Goal: Task Accomplishment & Management: Manage account settings

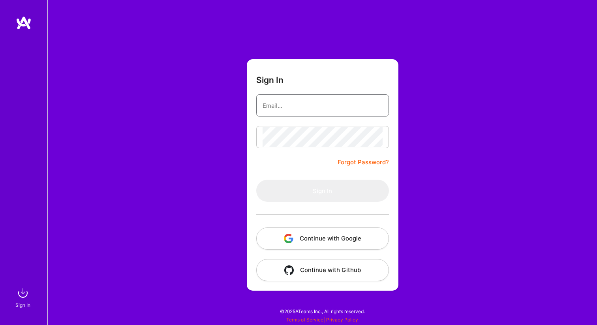
type input "[EMAIL_ADDRESS][DOMAIN_NAME]"
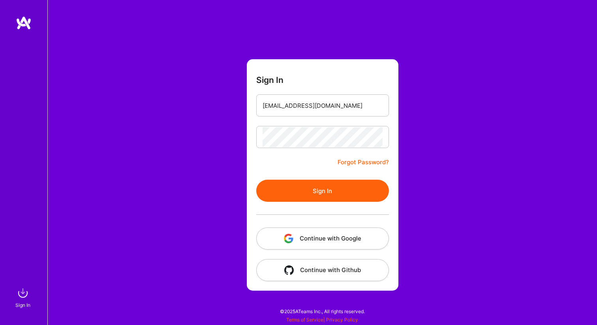
click at [213, 171] on div "Sign In [EMAIL_ADDRESS][DOMAIN_NAME] Forgot Password? Sign In Continue with Goo…" at bounding box center [321, 162] width 549 height 325
click at [314, 194] on button "Sign In" at bounding box center [322, 191] width 133 height 22
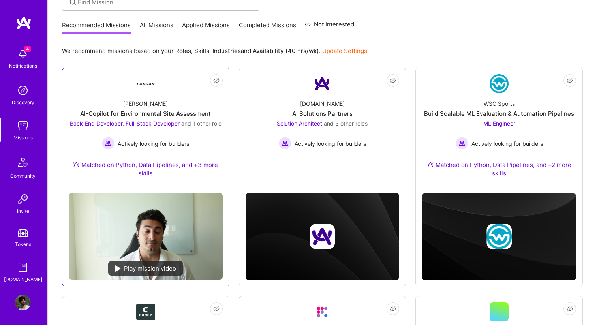
scroll to position [67, 0]
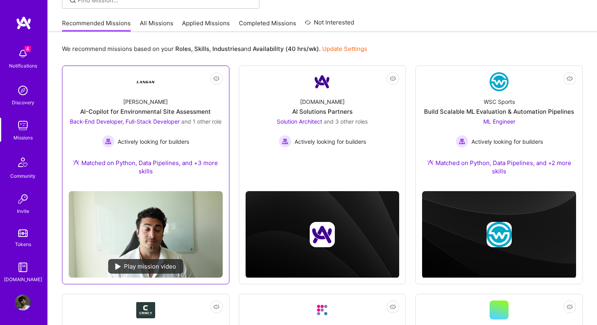
click at [149, 97] on div "[PERSON_NAME]-Copilot for Environmental Site Assessment Back-End Developer, Ful…" at bounding box center [146, 138] width 154 height 94
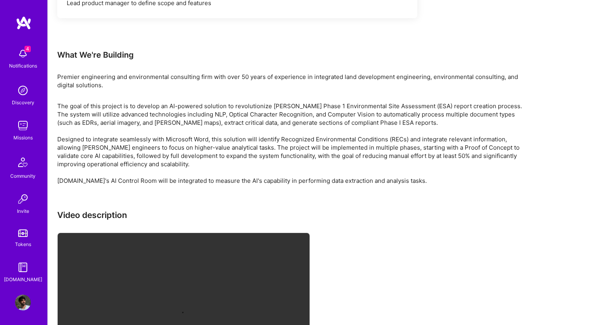
scroll to position [1474, 0]
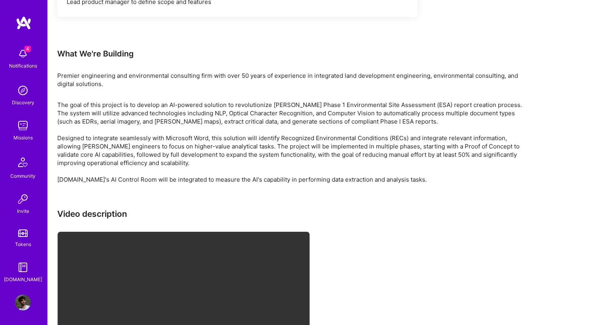
click at [222, 184] on p "The goal of this project is to develop an AI-powered solution to revolutionize …" at bounding box center [294, 142] width 474 height 83
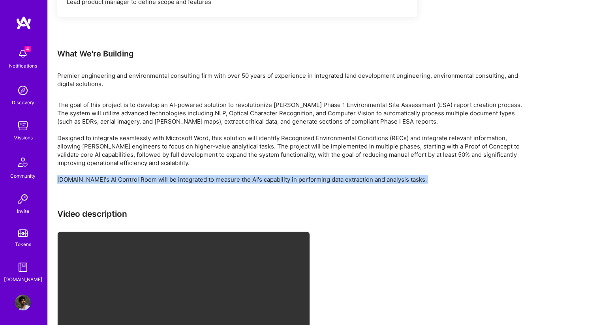
click at [222, 184] on p "The goal of this project is to develop an AI-powered solution to revolutionize …" at bounding box center [294, 142] width 474 height 83
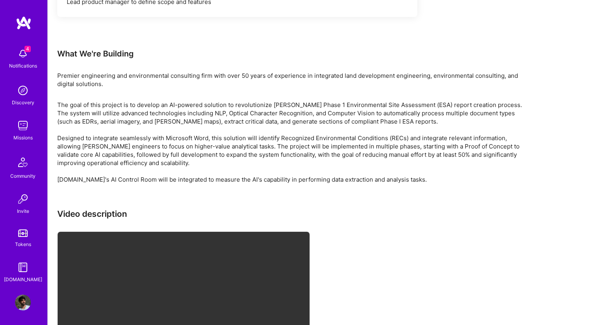
click at [203, 184] on p "The goal of this project is to develop an AI-powered solution to revolutionize …" at bounding box center [294, 142] width 474 height 83
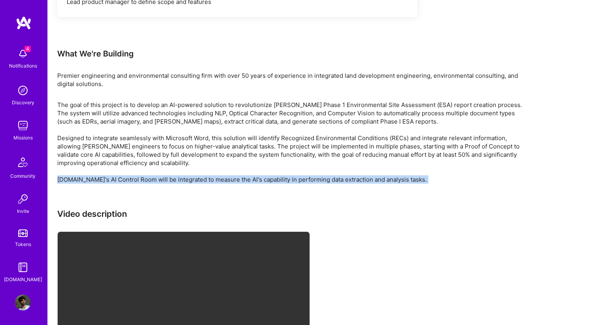
click at [203, 184] on p "The goal of this project is to develop an AI-powered solution to revolutionize …" at bounding box center [294, 142] width 474 height 83
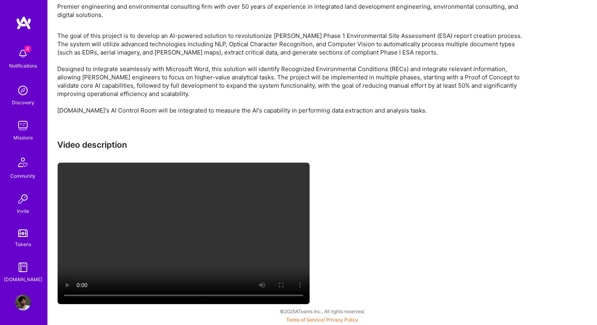
click at [174, 219] on video at bounding box center [184, 233] width 252 height 141
click at [207, 238] on video at bounding box center [184, 233] width 252 height 141
click at [339, 209] on div "Video description" at bounding box center [294, 223] width 474 height 166
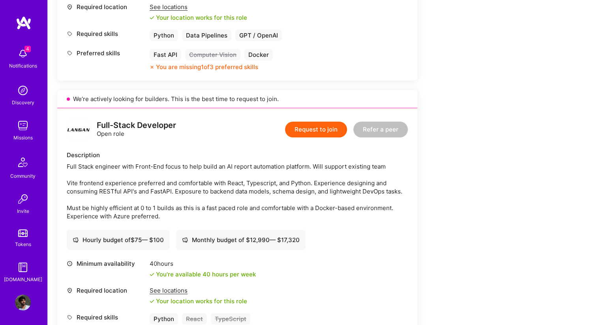
scroll to position [390, 0]
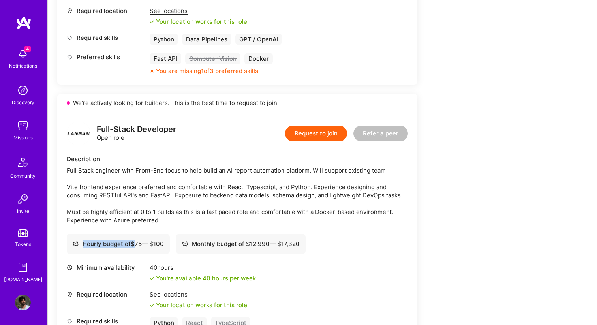
drag, startPoint x: 137, startPoint y: 244, endPoint x: 170, endPoint y: 244, distance: 33.5
click at [170, 244] on div "Hourly budget of $ 75 — $ 100" at bounding box center [118, 244] width 103 height 20
click at [153, 242] on div "Hourly budget of $ 75 — $ 100" at bounding box center [118, 244] width 91 height 8
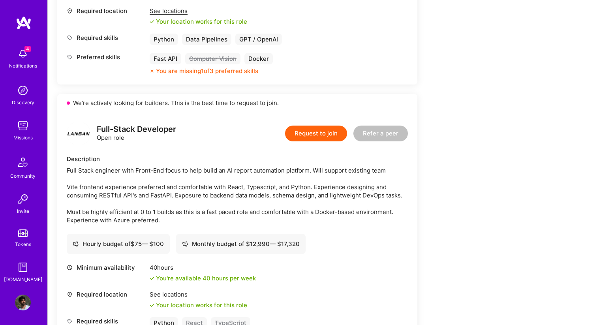
click at [231, 258] on div "Full-Stack Developer Open role Request to join Refer a peer Description Full St…" at bounding box center [237, 245] width 360 height 266
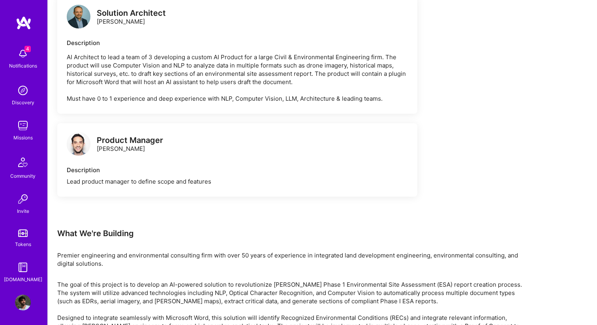
scroll to position [1551, 0]
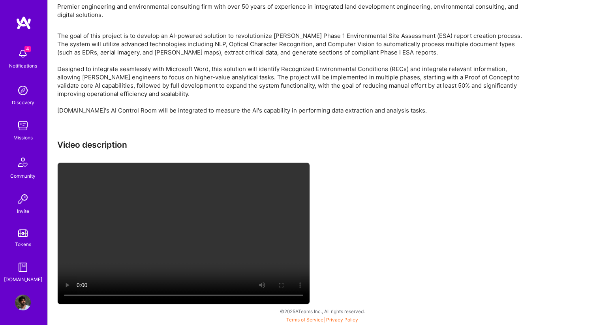
click at [244, 197] on video at bounding box center [184, 233] width 252 height 141
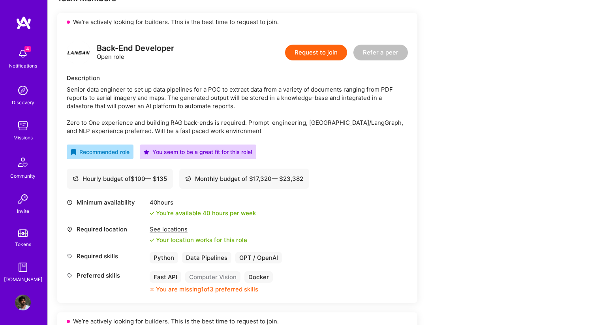
scroll to position [171, 0]
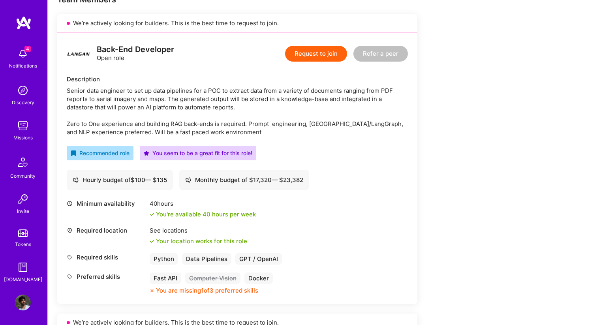
drag, startPoint x: 131, startPoint y: 182, endPoint x: 169, endPoint y: 182, distance: 37.9
click at [169, 182] on div "Hourly budget of $ 100 — $ 135" at bounding box center [120, 180] width 106 height 20
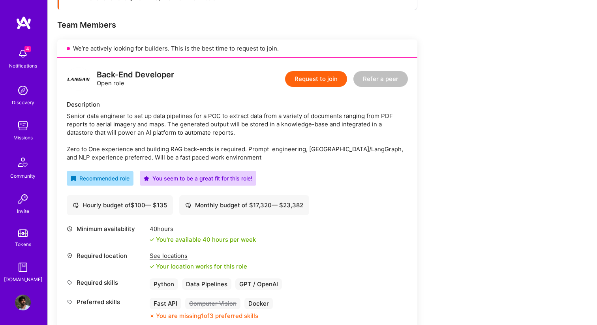
scroll to position [148, 0]
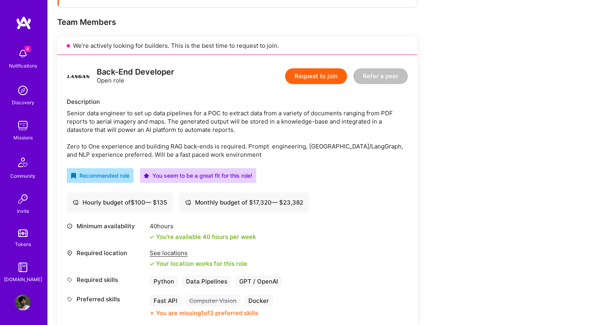
click at [172, 255] on div "See locations" at bounding box center [198, 253] width 97 height 8
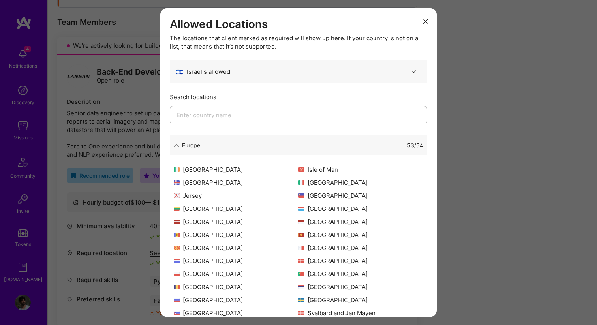
scroll to position [154, 0]
click at [172, 144] on div "Europe 53 / 54" at bounding box center [298, 145] width 257 height 20
click at [175, 144] on icon "modal" at bounding box center [177, 145] width 6 height 6
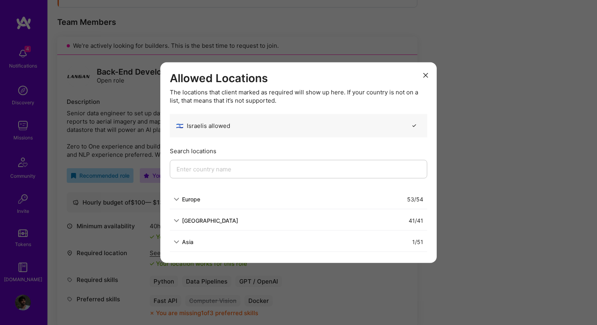
click at [191, 222] on div "[GEOGRAPHIC_DATA]" at bounding box center [210, 220] width 56 height 8
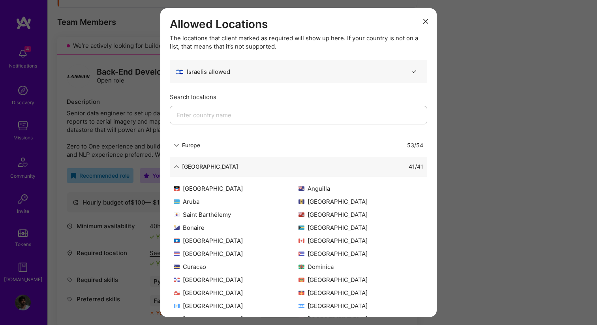
click at [181, 164] on div "[GEOGRAPHIC_DATA]" at bounding box center [206, 166] width 64 height 8
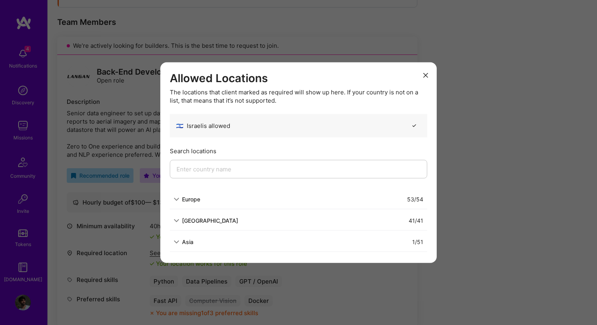
click at [427, 76] on icon "modal" at bounding box center [425, 75] width 5 height 5
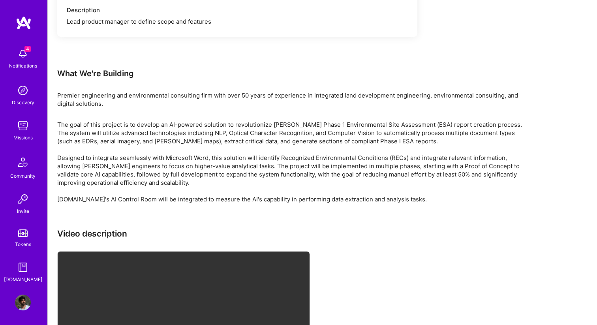
scroll to position [1505, 0]
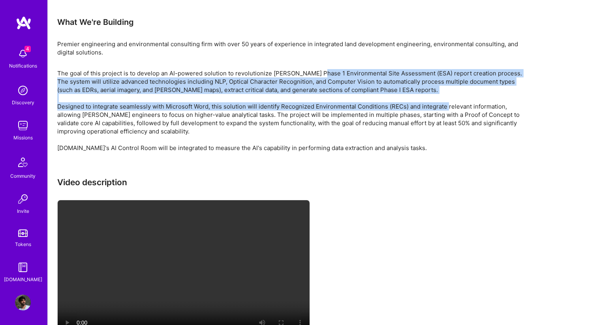
drag, startPoint x: 317, startPoint y: 82, endPoint x: 448, endPoint y: 111, distance: 134.0
click at [448, 111] on p "The goal of this project is to develop an AI-powered solution to revolutionize …" at bounding box center [294, 110] width 474 height 83
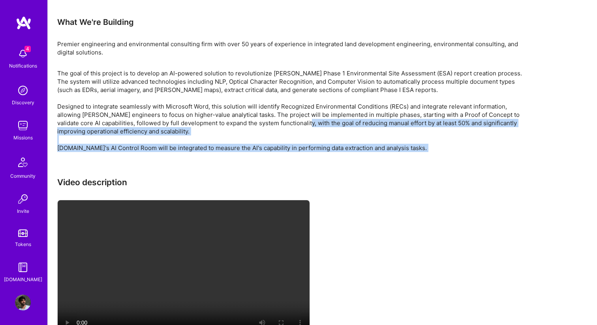
drag, startPoint x: 281, startPoint y: 132, endPoint x: 337, endPoint y: 163, distance: 63.9
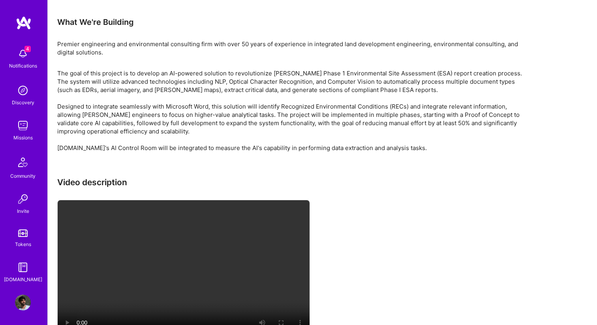
click at [326, 120] on p "The goal of this project is to develop an AI-powered solution to revolutionize …" at bounding box center [294, 110] width 474 height 83
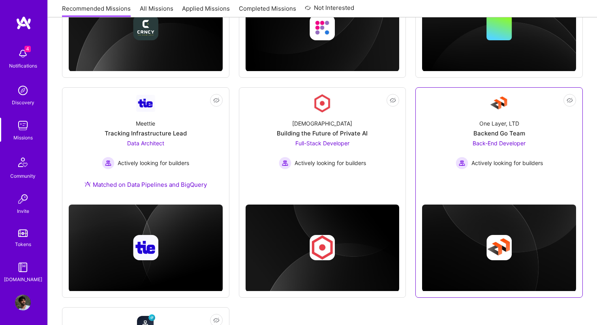
scroll to position [504, 0]
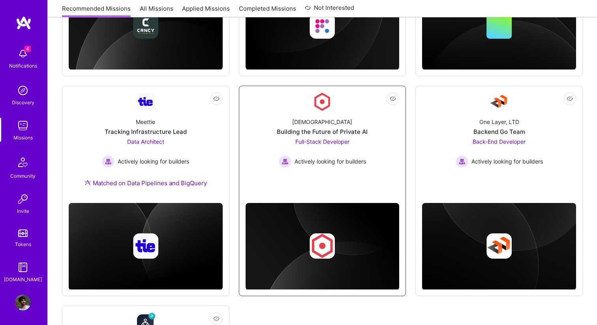
click at [328, 182] on link "Not Interested Kynismos Building the Future of Private AI Full-Stack Developer …" at bounding box center [322, 140] width 154 height 96
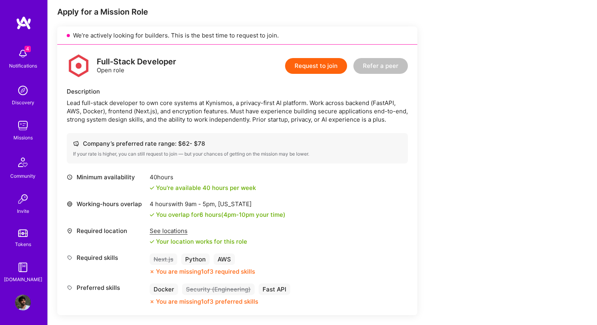
scroll to position [180, 0]
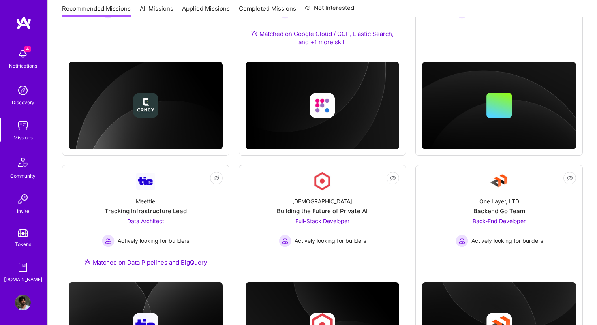
scroll to position [504, 0]
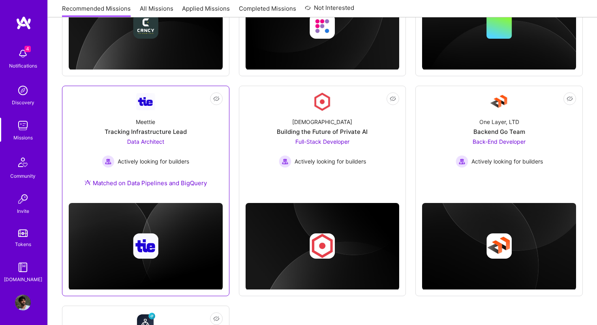
click at [202, 145] on div "Meettie Tracking Infrastructure Lead Data Architect Actively looking for builde…" at bounding box center [146, 153] width 154 height 85
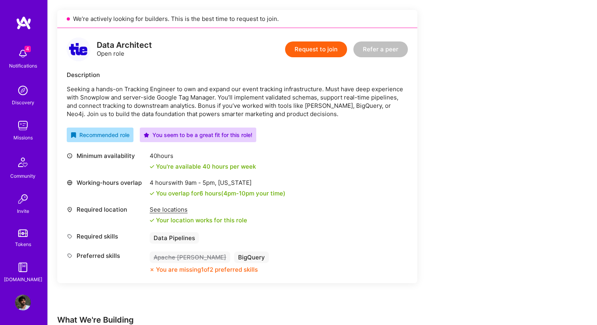
scroll to position [175, 0]
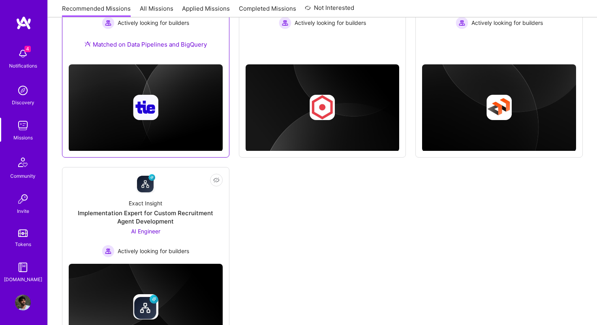
scroll to position [693, 0]
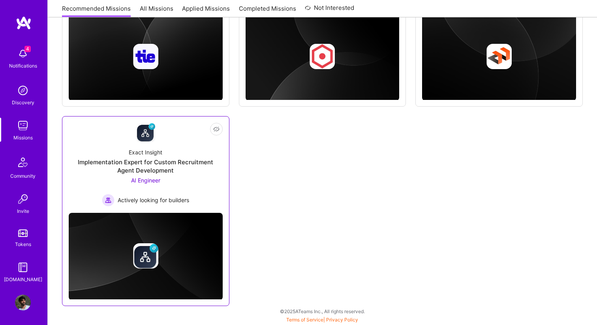
click at [206, 184] on div "Exact Insight Implementation Expert for Custom Recruitment Agent Development AI…" at bounding box center [146, 174] width 154 height 65
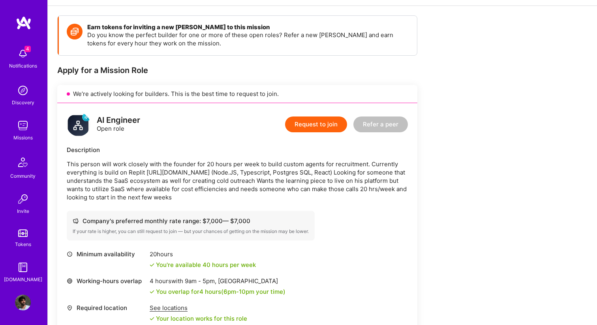
scroll to position [99, 0]
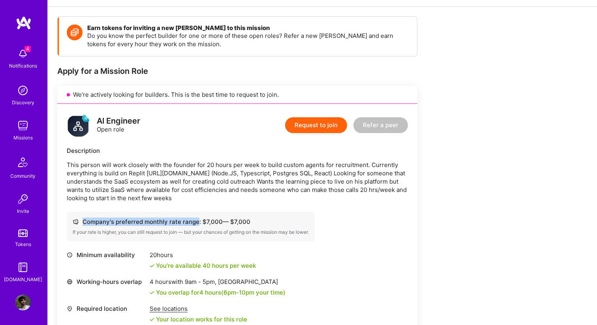
drag, startPoint x: 197, startPoint y: 221, endPoint x: 264, endPoint y: 221, distance: 67.1
click at [264, 221] on div "Company's preferred monthly rate range: $ 7,000 — $ 7,000" at bounding box center [191, 221] width 236 height 8
click at [216, 228] on div "Company's preferred monthly rate range: $ 7,000 — $ 7,000 If your rate is highe…" at bounding box center [191, 227] width 248 height 30
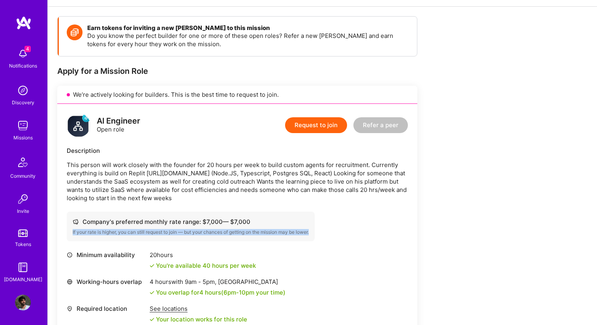
click at [216, 228] on div "Company's preferred monthly rate range: $ 7,000 — $ 7,000 If your rate is highe…" at bounding box center [191, 227] width 248 height 30
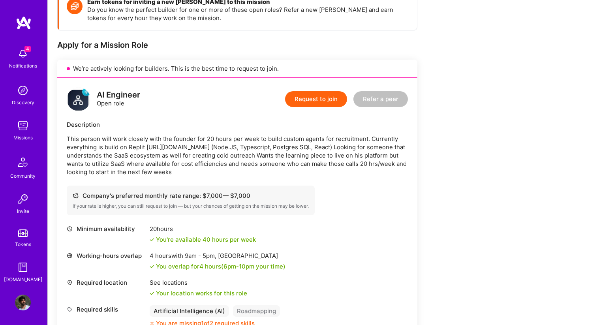
click at [287, 197] on div "Company's preferred monthly rate range: $ 7,000 — $ 7,000" at bounding box center [191, 195] width 236 height 8
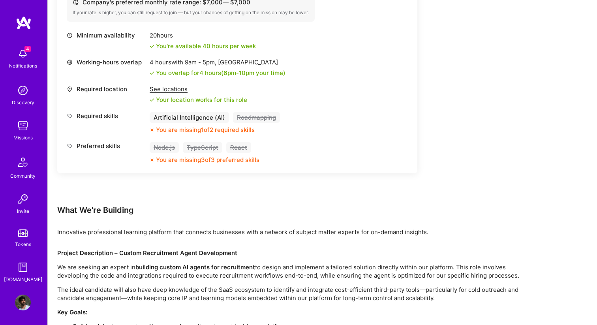
scroll to position [392, 0]
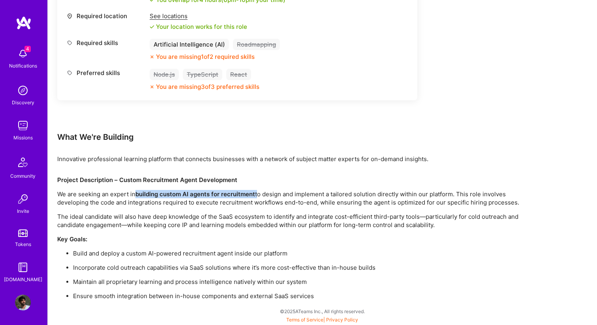
drag, startPoint x: 135, startPoint y: 193, endPoint x: 257, endPoint y: 196, distance: 121.6
click at [257, 196] on p "We are seeking an expert in building custom AI agents for recruitment to design…" at bounding box center [294, 198] width 474 height 17
click at [257, 244] on div "Project Description – Custom Recruitment Agent Development We are seeking an ex…" at bounding box center [294, 238] width 474 height 124
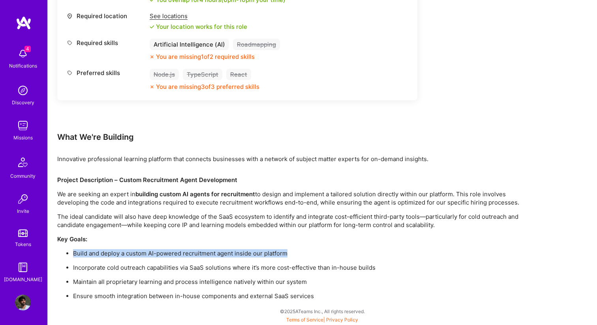
drag, startPoint x: 287, startPoint y: 256, endPoint x: 61, endPoint y: 244, distance: 225.7
click at [61, 244] on div "Project Description – Custom Recruitment Agent Development We are seeking an ex…" at bounding box center [294, 238] width 474 height 124
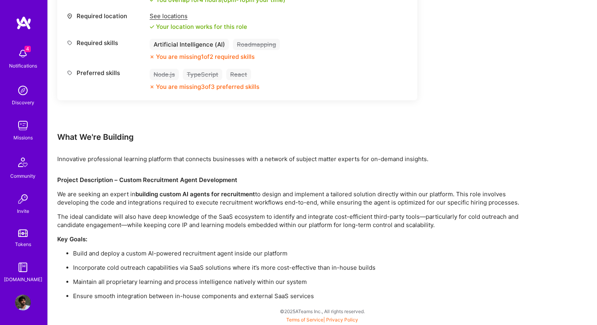
click at [99, 259] on ul "Build and deploy a custom AI-powered recruitment agent inside our platform Inco…" at bounding box center [294, 274] width 474 height 51
click at [100, 263] on p "Incorporate cold outreach capabilities via SaaS solutions where it’s more cost-…" at bounding box center [302, 267] width 458 height 8
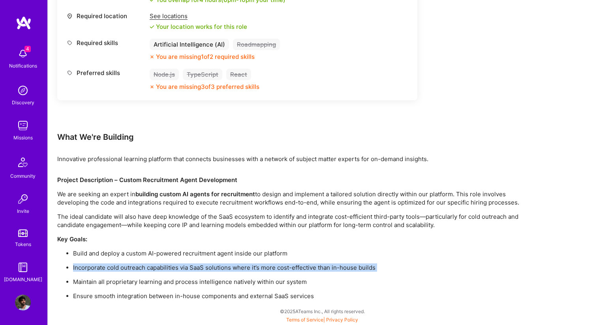
click at [100, 263] on p "Incorporate cold outreach capabilities via SaaS solutions where it’s more cost-…" at bounding box center [302, 267] width 458 height 8
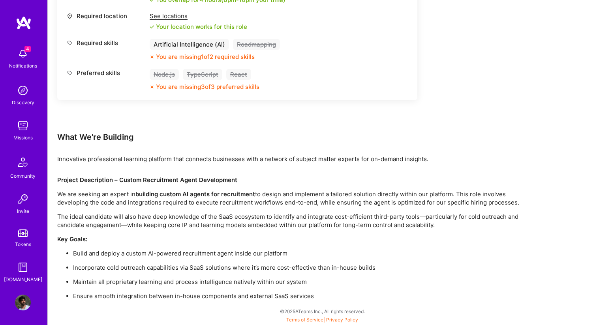
click at [114, 282] on p "Maintain all proprietary learning and process intelligence natively within our …" at bounding box center [302, 281] width 458 height 8
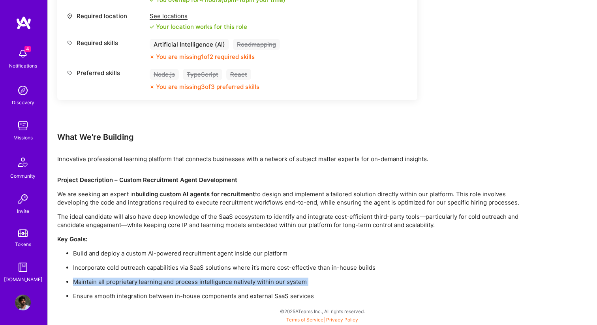
click at [114, 282] on p "Maintain all proprietary learning and process intelligence natively within our …" at bounding box center [302, 281] width 458 height 8
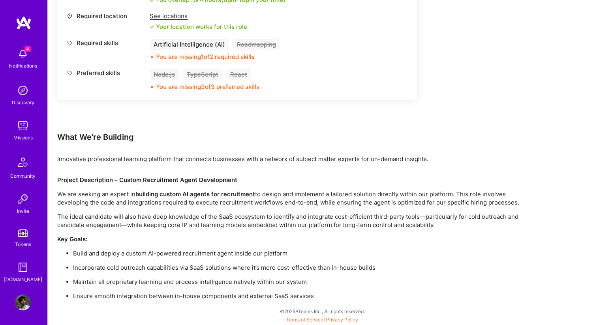
click at [152, 295] on p "Ensure smooth integration between in-house components and external SaaS services" at bounding box center [302, 296] width 458 height 8
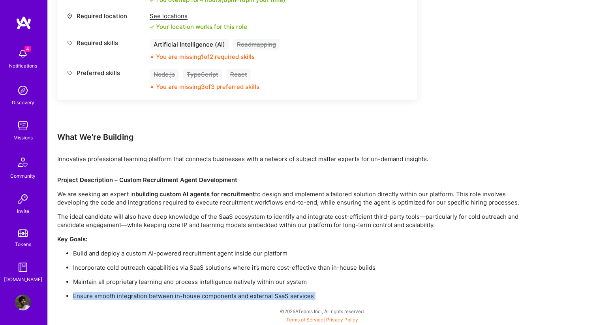
click at [152, 295] on p "Ensure smooth integration between in-house components and external SaaS services" at bounding box center [302, 296] width 458 height 8
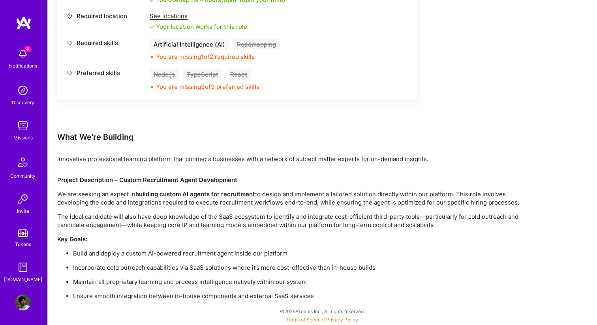
click at [184, 279] on p "Maintain all proprietary learning and process intelligence natively within our …" at bounding box center [302, 281] width 458 height 8
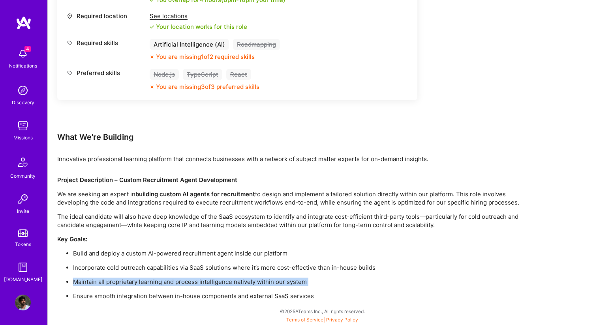
click at [184, 279] on p "Maintain all proprietary learning and process intelligence natively within our …" at bounding box center [302, 281] width 458 height 8
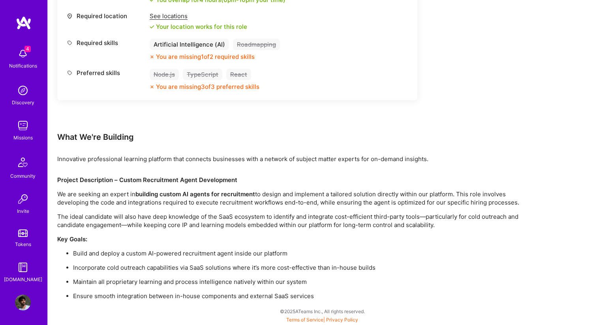
click at [202, 265] on p "Incorporate cold outreach capabilities via SaaS solutions where it’s more cost-…" at bounding box center [302, 267] width 458 height 8
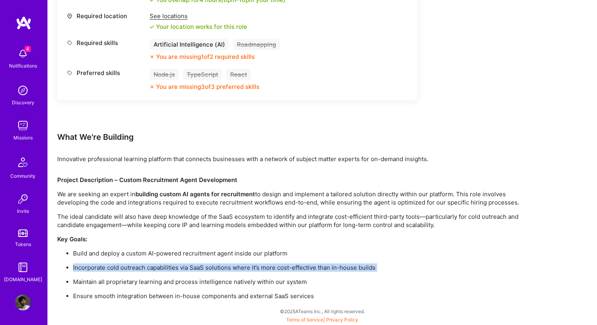
click at [202, 265] on p "Incorporate cold outreach capabilities via SaaS solutions where it’s more cost-…" at bounding box center [302, 267] width 458 height 8
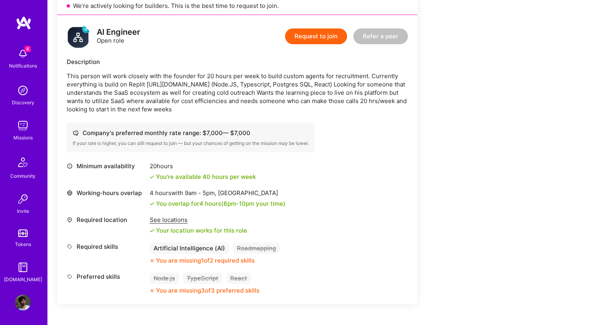
scroll to position [188, 0]
click at [246, 83] on p "This person will work closely with the founder for 20 hours per week to build c…" at bounding box center [237, 91] width 341 height 41
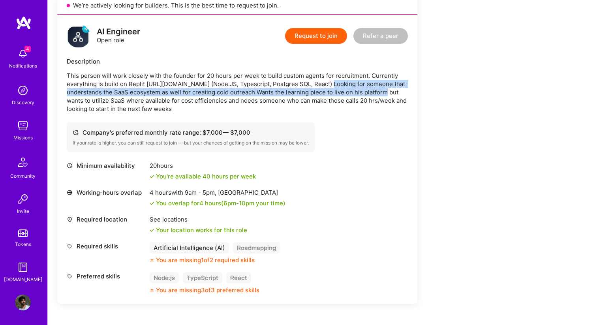
drag, startPoint x: 319, startPoint y: 82, endPoint x: 378, endPoint y: 95, distance: 61.0
click at [378, 95] on p "This person will work closely with the founder for 20 hours per week to build c…" at bounding box center [237, 91] width 341 height 41
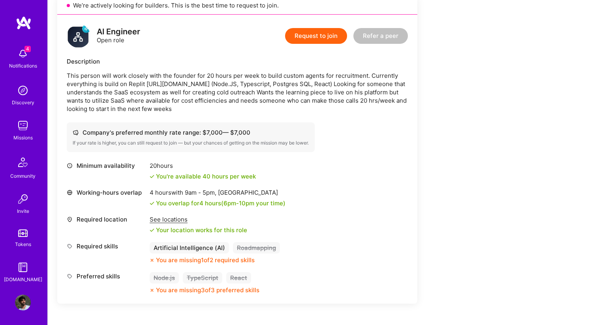
click at [377, 103] on p "This person will work closely with the founder for 20 hours per week to build c…" at bounding box center [237, 91] width 341 height 41
drag, startPoint x: 360, startPoint y: 100, endPoint x: 402, endPoint y: 105, distance: 42.5
click at [402, 105] on p "This person will work closely with the founder for 20 hours per week to build c…" at bounding box center [237, 91] width 341 height 41
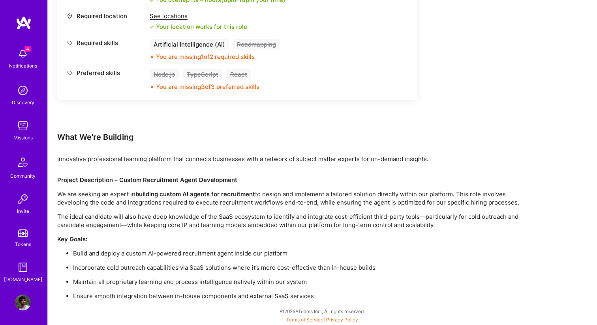
scroll to position [0, 0]
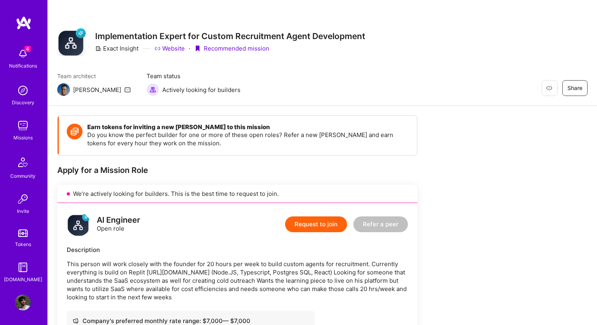
click at [167, 47] on link "Website" at bounding box center [169, 48] width 30 height 8
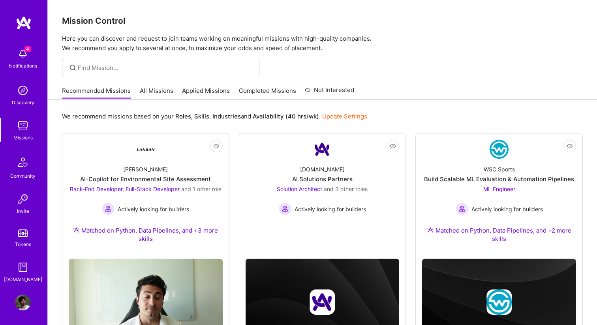
scroll to position [116, 0]
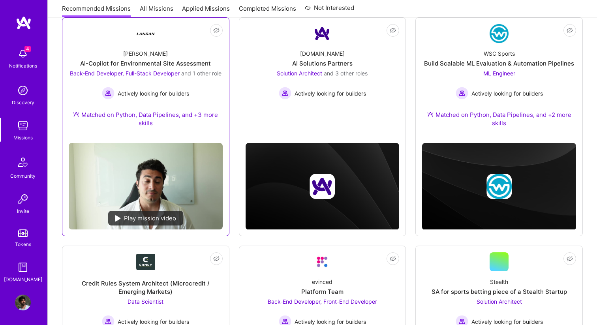
click at [186, 55] on div "[PERSON_NAME]-Copilot for Environmental Site Assessment Back-End Developer, Ful…" at bounding box center [146, 90] width 154 height 94
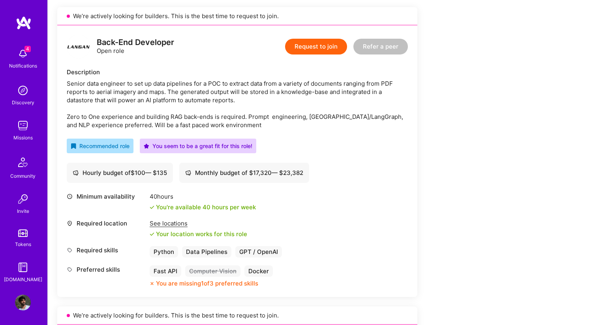
scroll to position [169, 0]
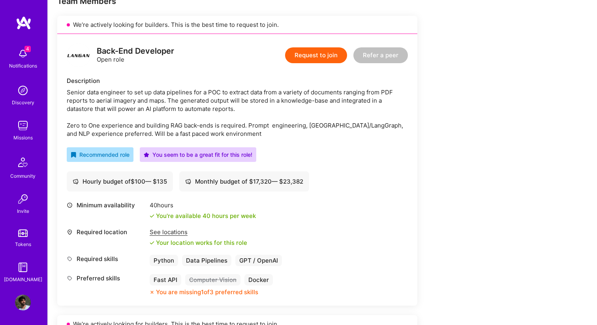
click at [20, 299] on img at bounding box center [23, 302] width 16 height 16
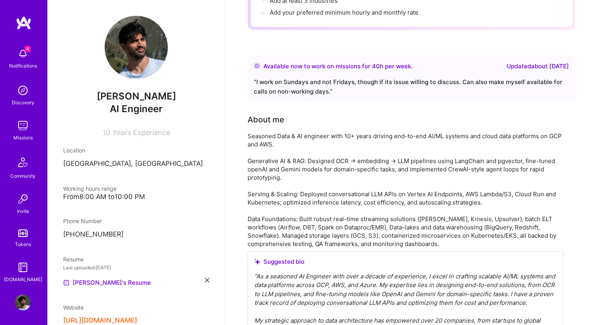
scroll to position [153, 0]
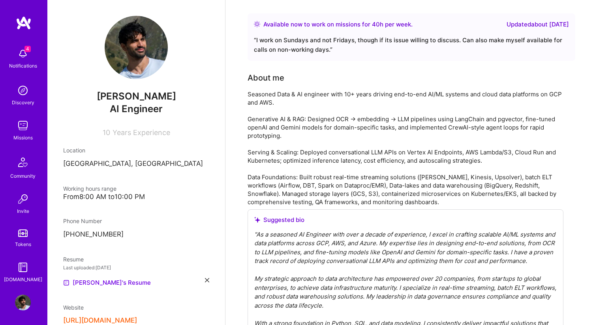
click at [305, 126] on div "Seasoned Data & AI engineer with 10+ years driving end-to-end AI/ML systems and…" at bounding box center [405, 148] width 316 height 116
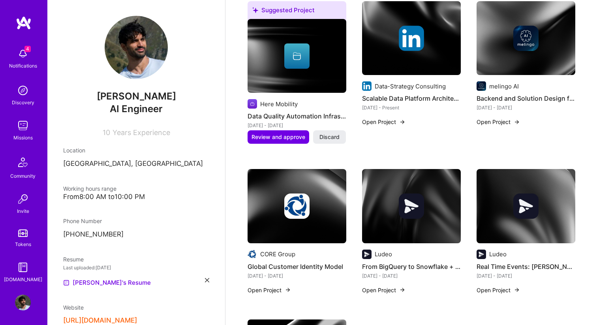
scroll to position [492, 0]
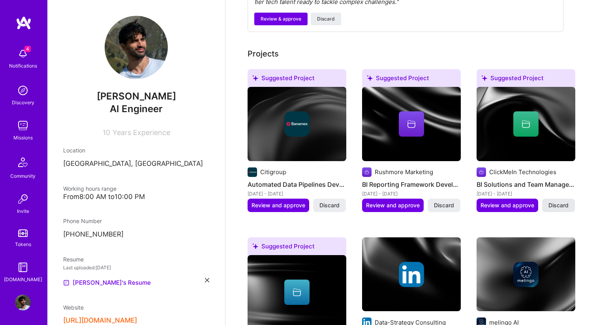
click at [558, 201] on span "Discard" at bounding box center [558, 205] width 20 height 8
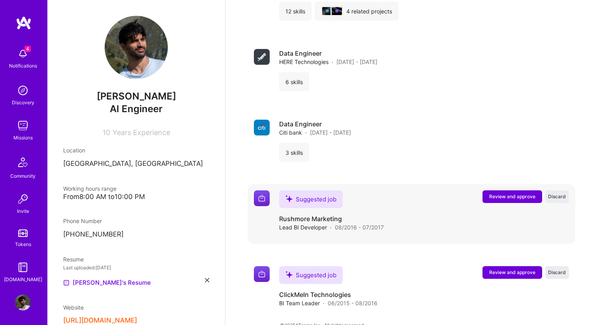
scroll to position [1097, 0]
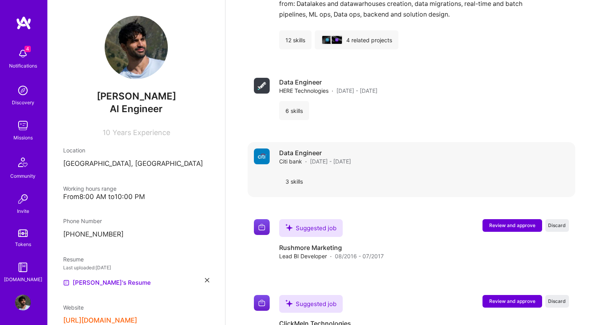
click at [294, 173] on div "3 skills" at bounding box center [294, 181] width 30 height 19
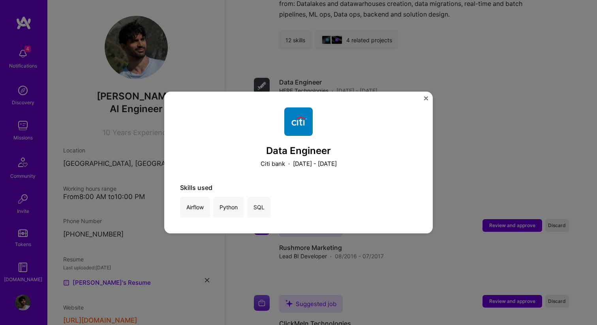
click at [426, 96] on img "Close" at bounding box center [426, 98] width 4 height 4
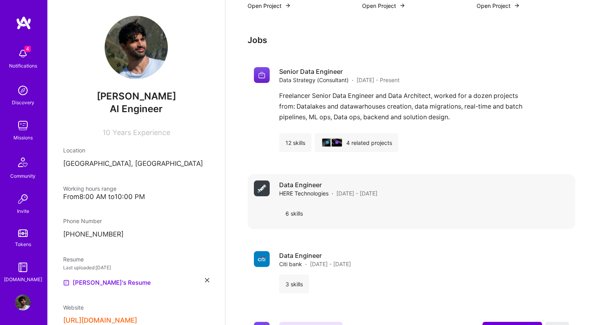
scroll to position [982, 0]
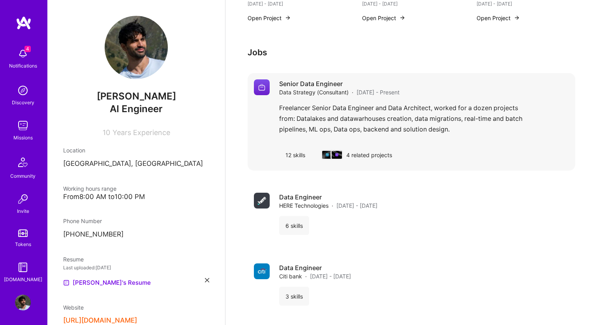
click at [392, 103] on div "Freelancer Senior Data Engineer and Data Architect, worked for a dozen projects…" at bounding box center [424, 121] width 290 height 36
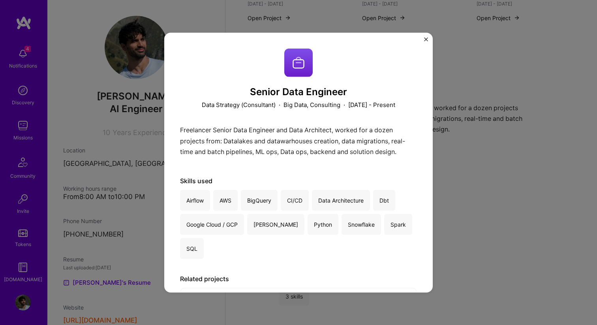
click at [344, 133] on div "Freelancer Senior Data Engineer and Data Architect, worked for a dozen projects…" at bounding box center [298, 143] width 237 height 36
click at [257, 136] on div "Freelancer Senior Data Engineer and Data Architect, worked for a dozen projects…" at bounding box center [298, 143] width 237 height 36
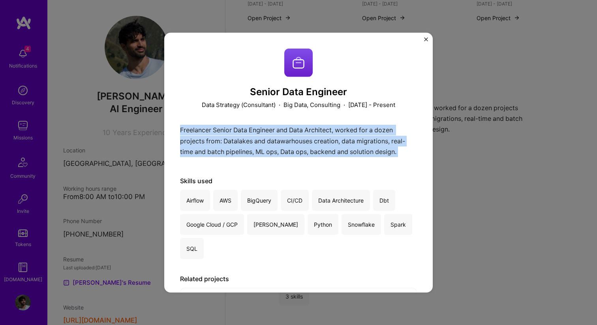
click at [257, 136] on div "Freelancer Senior Data Engineer and Data Architect, worked for a dozen projects…" at bounding box center [298, 143] width 237 height 36
click at [315, 153] on div "Freelancer Senior Data Engineer and Data Architect, worked for a dozen projects…" at bounding box center [298, 143] width 237 height 36
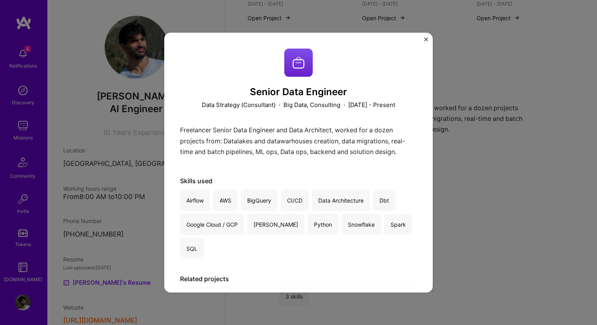
click at [423, 36] on div "Senior Data Engineer Data Strategy (Consultant) · Big Data, Consulting · [DATE]…" at bounding box center [298, 162] width 268 height 260
click at [427, 39] on img "Close" at bounding box center [426, 39] width 4 height 4
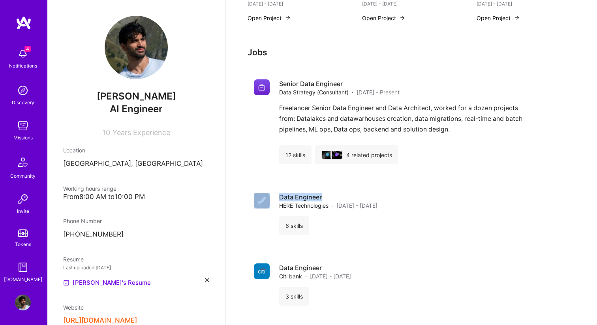
drag, startPoint x: 410, startPoint y: 154, endPoint x: 399, endPoint y: 246, distance: 93.0
click at [399, 246] on div "Senior Data Engineer Data Strategy (Consultant) · [DATE] - Present Freelancer S…" at bounding box center [411, 268] width 328 height 390
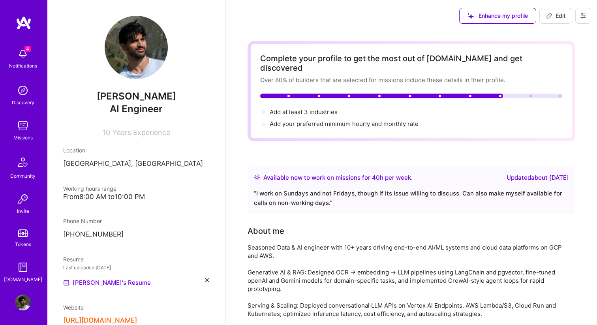
click at [568, 21] on button "Edit" at bounding box center [555, 16] width 33 height 16
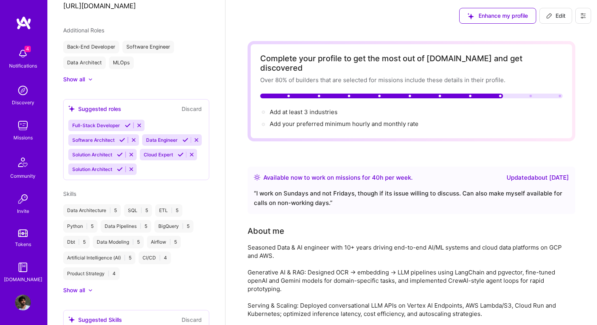
select select "IL"
select select "Right Now"
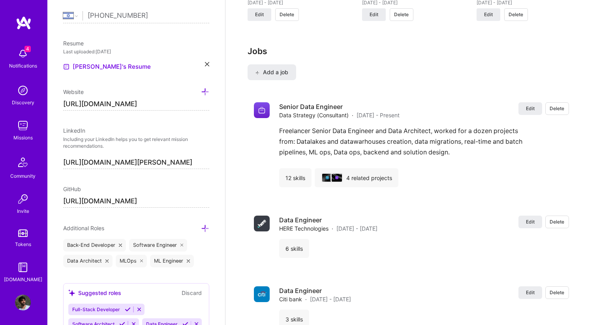
scroll to position [1257, 0]
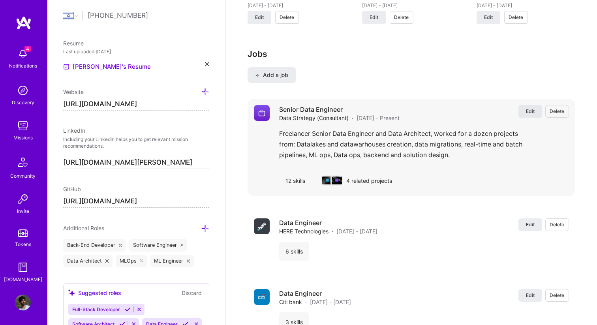
click at [536, 106] on button "Edit" at bounding box center [530, 111] width 24 height 13
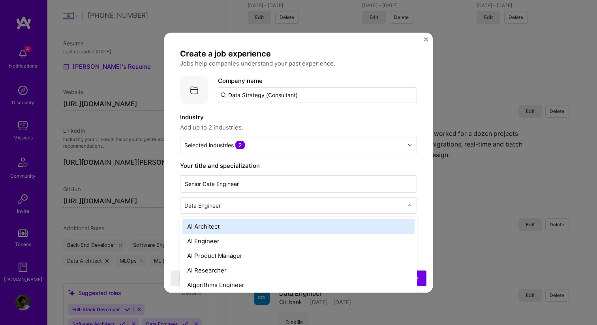
scroll to position [1271, 0]
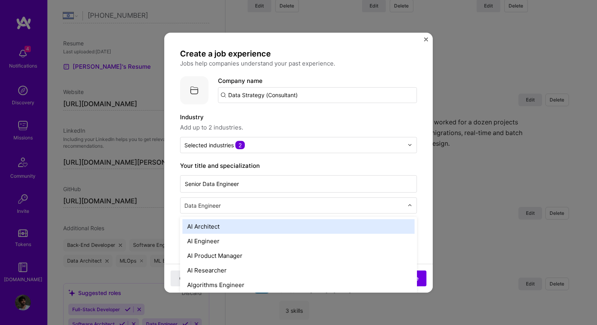
click at [223, 206] on input "text" at bounding box center [294, 205] width 221 height 8
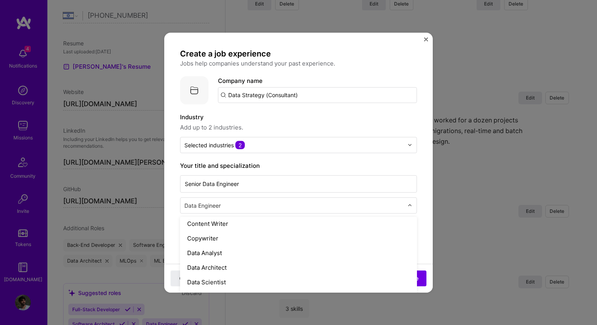
scroll to position [266, 0]
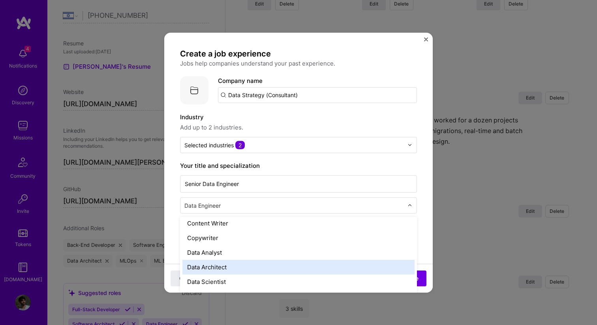
click at [215, 271] on div "Data Architect" at bounding box center [298, 266] width 232 height 15
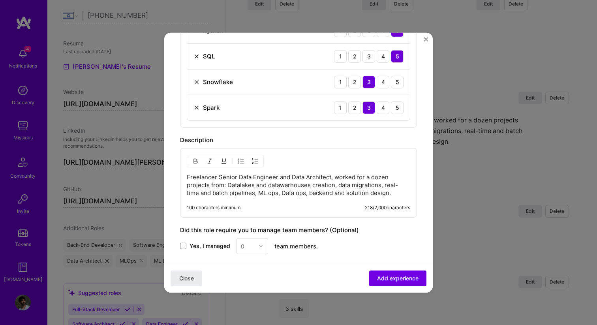
scroll to position [548, 0]
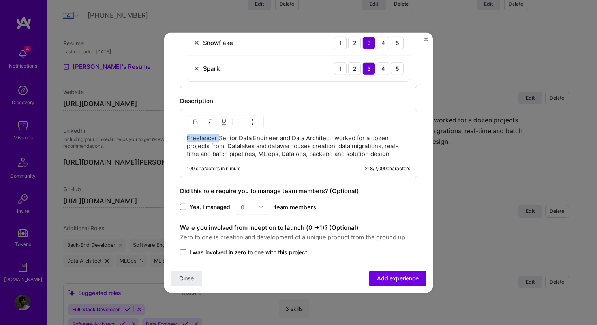
drag, startPoint x: 218, startPoint y: 138, endPoint x: 161, endPoint y: 137, distance: 56.8
click at [161, 137] on div "Create a job experience Jobs help companies understand your past experience. Co…" at bounding box center [298, 162] width 597 height 325
click at [245, 138] on p "Senior Data Engineer and Data Architect, worked for a dozen projects from: Data…" at bounding box center [298, 146] width 223 height 24
click at [337, 139] on p "Senior Data Engineer and Data Architect, worked for a dozen projects from: Data…" at bounding box center [298, 146] width 223 height 24
click at [377, 138] on p "Senior Data Engineer and Data Architect, worked with over a dozen projects from…" at bounding box center [298, 146] width 223 height 24
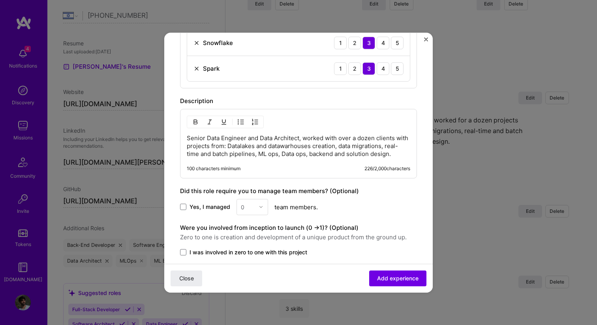
click at [211, 146] on p "Senior Data Engineer and Data Architect, worked with over a dozen clients with …" at bounding box center [298, 146] width 223 height 24
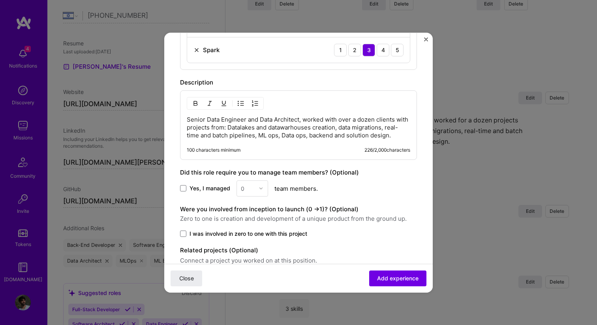
scroll to position [568, 0]
click at [394, 136] on p "Senior Data Engineer and Data Architect, worked with over a dozen clients with …" at bounding box center [298, 126] width 223 height 24
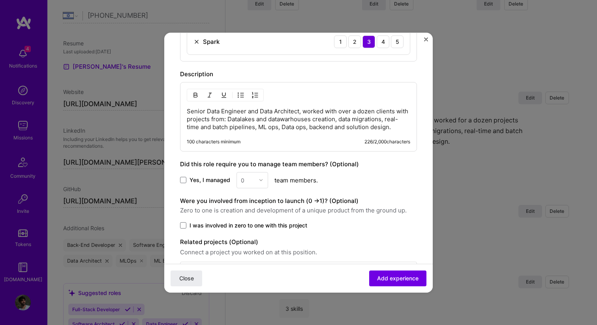
scroll to position [577, 0]
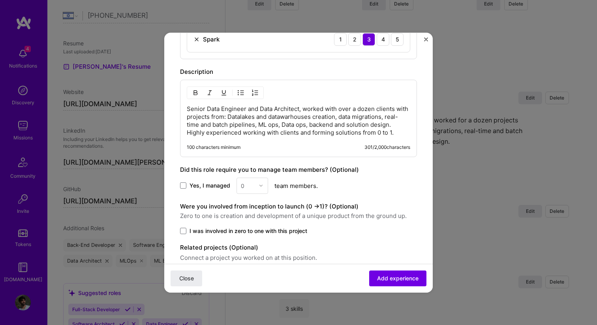
click at [266, 133] on p "Senior Data Engineer and Data Architect, worked with over a dozen clients with …" at bounding box center [298, 121] width 223 height 32
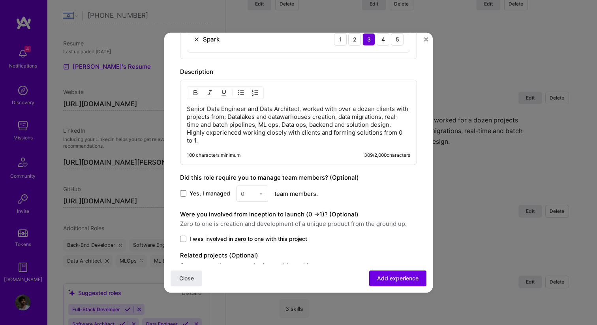
click at [354, 133] on p "Senior Data Engineer and Data Architect, worked with over a dozen clients with …" at bounding box center [298, 124] width 223 height 39
click at [347, 139] on p "Senior Data Engineer and Data Architect, worked with over a dozen clients with …" at bounding box center [298, 124] width 223 height 39
click at [361, 127] on p "Senior Data Engineer and Data Architect, worked with over a dozen clients with …" at bounding box center [298, 124] width 223 height 39
click at [358, 133] on p "Senior Data Engineer and Data Architect, worked with over a dozen clients with …" at bounding box center [298, 124] width 223 height 39
click at [367, 135] on p "Senior Data Engineer and Data Architect, worked with over a dozen clients with …" at bounding box center [298, 124] width 223 height 39
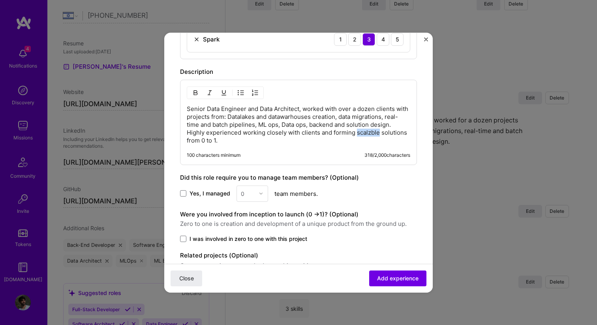
click at [367, 135] on p "Senior Data Engineer and Data Architect, worked with over a dozen clients with …" at bounding box center [298, 124] width 223 height 39
click at [360, 141] on p "Senior Data Engineer and Data Architect, worked with over a dozen clients with …" at bounding box center [298, 124] width 223 height 39
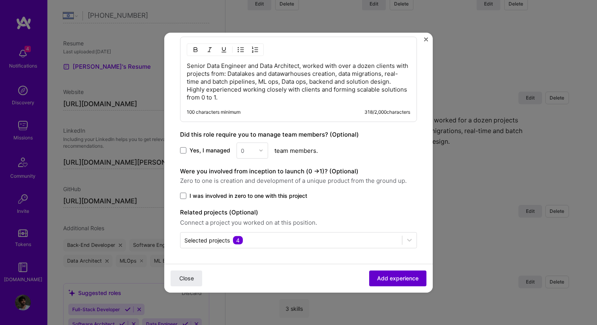
click at [381, 280] on span "Add experience" at bounding box center [397, 278] width 41 height 8
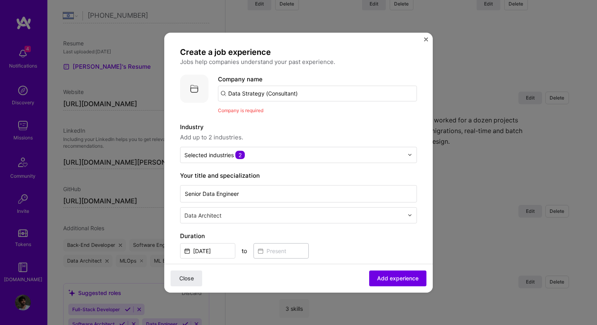
scroll to position [0, 0]
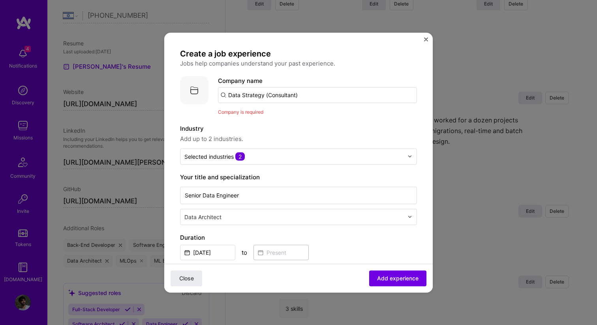
click at [297, 96] on input "Data Strategy (Consultant)" at bounding box center [317, 95] width 199 height 16
drag, startPoint x: 266, startPoint y: 97, endPoint x: 320, endPoint y: 97, distance: 54.5
click at [320, 97] on input "Data Strategy (Consultant)" at bounding box center [317, 95] width 199 height 16
type input "Data Strategy"
click at [289, 118] on div "Data Strategy" at bounding box center [285, 117] width 47 height 14
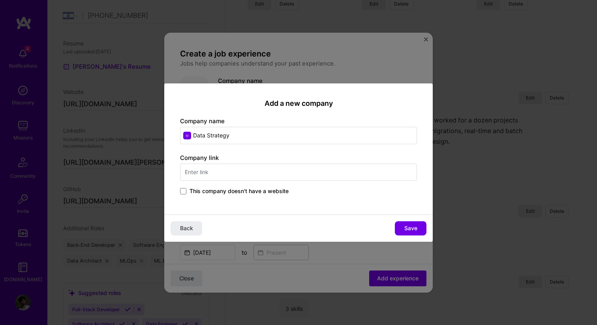
click at [238, 178] on input "text" at bounding box center [298, 171] width 237 height 17
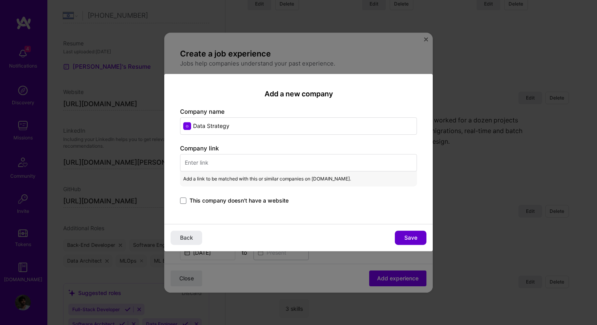
click at [410, 238] on span "Save" at bounding box center [410, 238] width 13 height 8
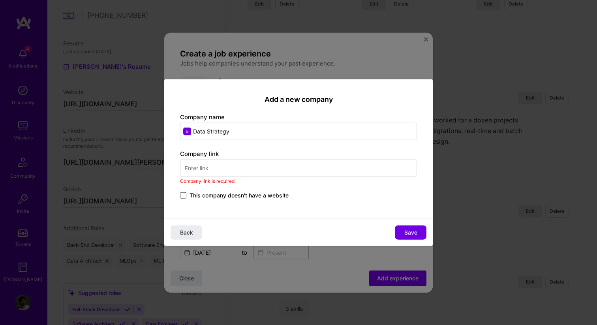
click at [184, 194] on span at bounding box center [183, 195] width 6 height 6
click at [0, 0] on input "This company doesn't have a website" at bounding box center [0, 0] width 0 height 0
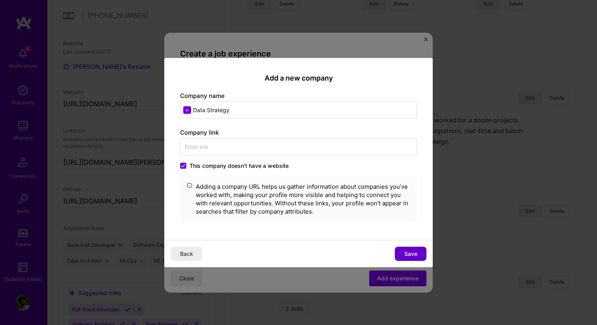
click at [409, 251] on span "Save" at bounding box center [410, 254] width 13 height 8
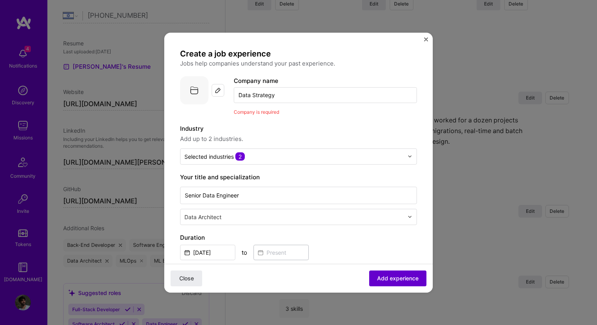
click at [409, 276] on span "Add experience" at bounding box center [397, 278] width 41 height 8
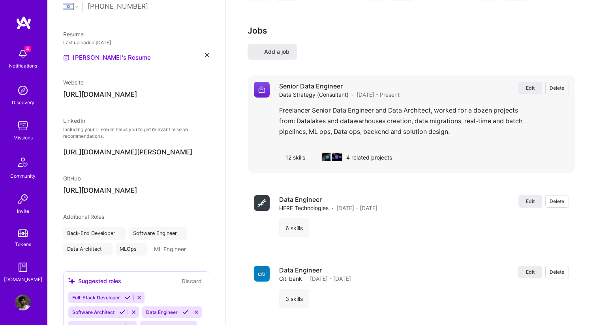
select select "IL"
select select "Right Now"
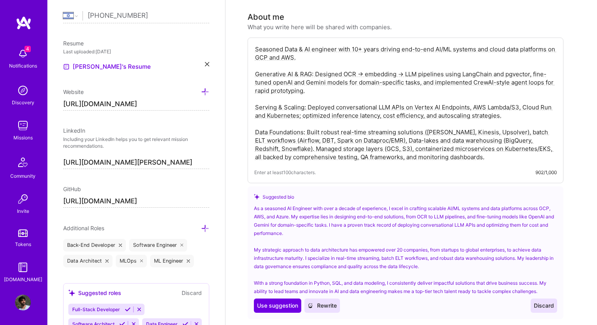
scroll to position [156, 0]
drag, startPoint x: 461, startPoint y: 148, endPoint x: 251, endPoint y: 64, distance: 226.5
click at [251, 64] on div "Seasoned Data & AI engineer with 10+ years driving end-to-end AI/ML systems and…" at bounding box center [405, 110] width 316 height 146
click at [270, 301] on span "Use suggestion" at bounding box center [277, 305] width 41 height 8
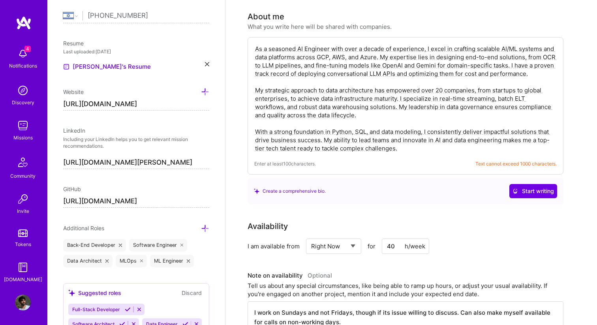
click at [403, 140] on textarea "As a seasoned AI Engineer with over a decade of experience, I excel in crafting…" at bounding box center [405, 98] width 302 height 109
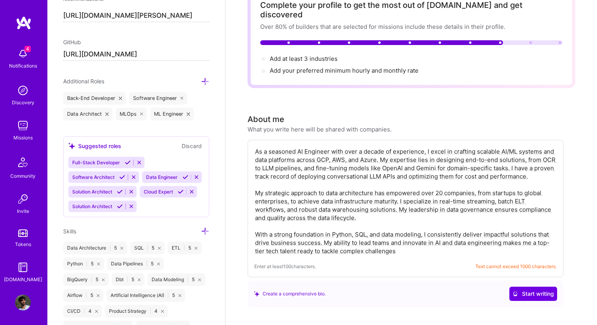
scroll to position [463, 0]
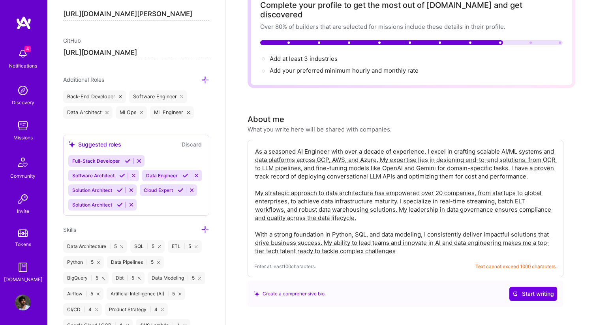
type textarea "As a seasoned AI Engineer with over a decade of experience, I excel in crafting…"
click at [186, 176] on icon at bounding box center [185, 175] width 6 height 6
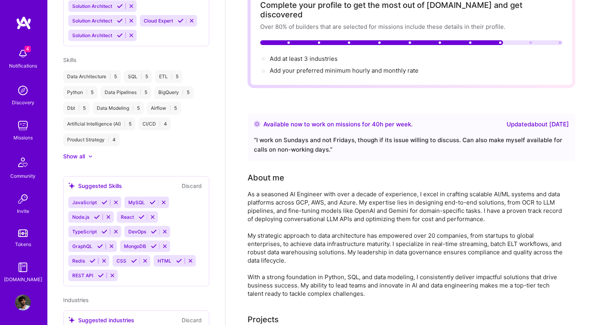
scroll to position [265, 0]
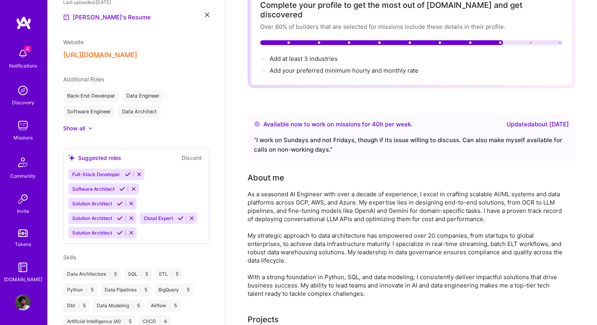
click at [88, 129] on div at bounding box center [86, 128] width 3 height 8
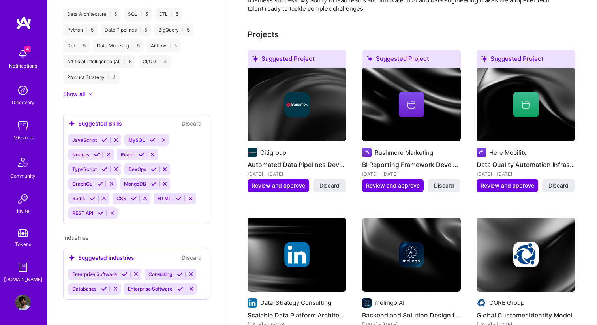
scroll to position [0, 0]
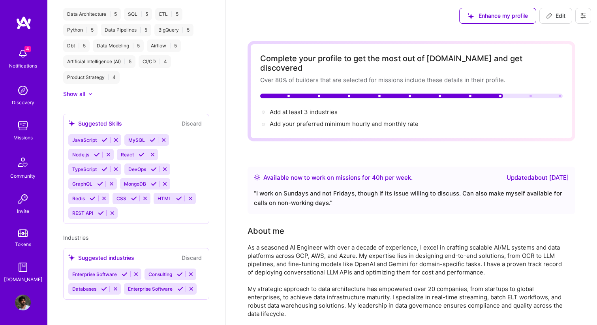
click at [552, 20] on button "Edit" at bounding box center [555, 16] width 33 height 16
select select "IL"
select select "Right Now"
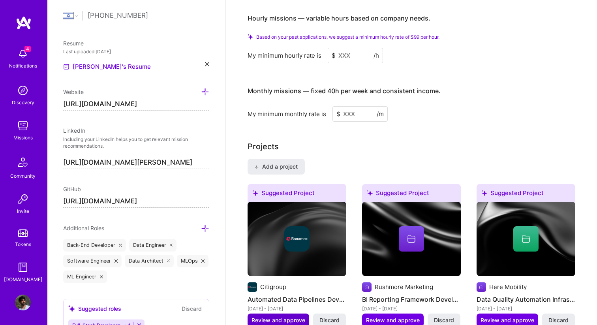
scroll to position [542, 0]
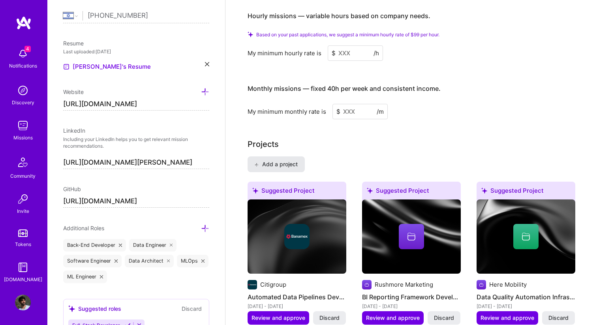
click at [274, 160] on span "Add a project" at bounding box center [275, 164] width 43 height 8
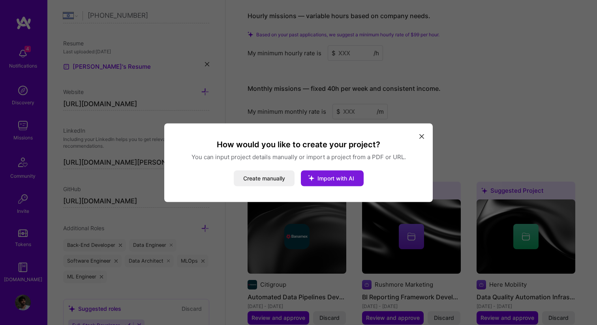
click at [330, 177] on span "Import with AI" at bounding box center [335, 177] width 37 height 7
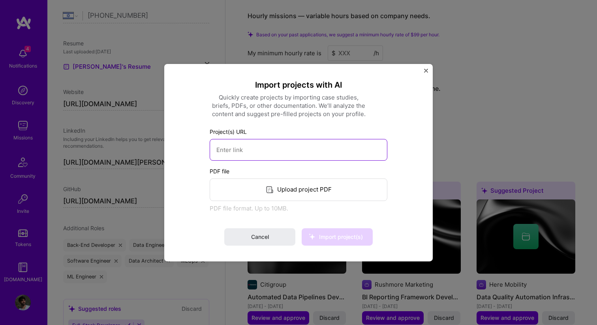
click at [256, 148] on input at bounding box center [299, 150] width 178 height 22
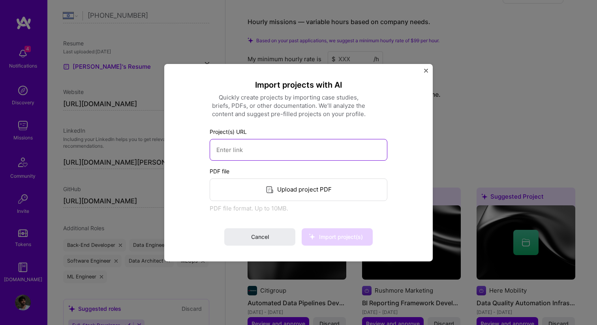
scroll to position [535, 0]
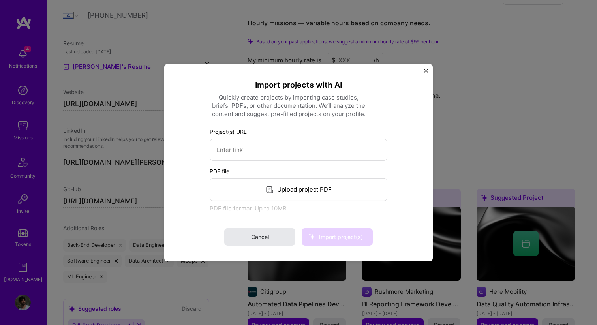
click at [275, 239] on button "Cancel" at bounding box center [259, 236] width 71 height 17
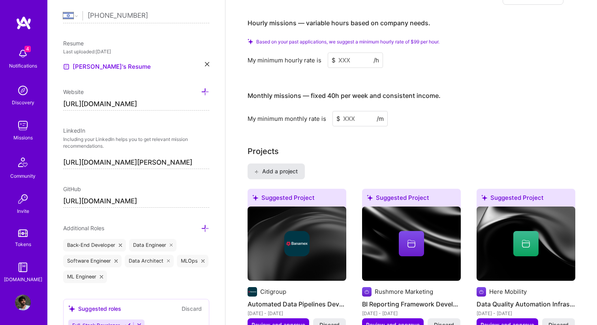
click at [290, 167] on button "Add a project" at bounding box center [275, 171] width 57 height 16
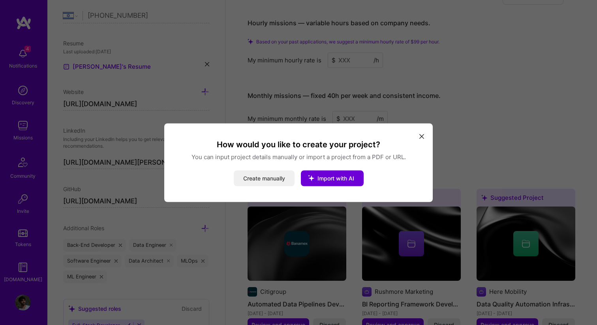
click at [289, 173] on button "Create manually" at bounding box center [264, 178] width 61 height 16
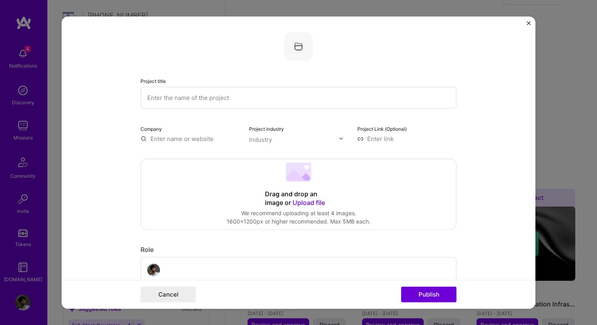
click at [213, 102] on input "text" at bounding box center [299, 97] width 316 height 22
type input "I"
type input "E"
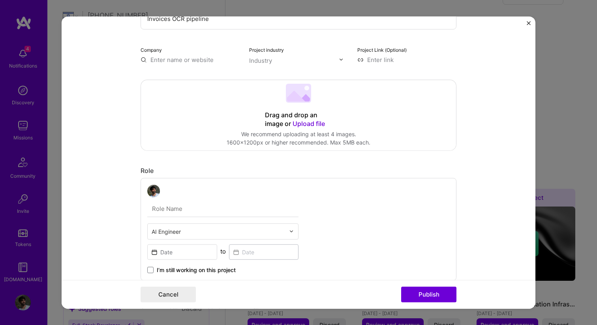
scroll to position [0, 0]
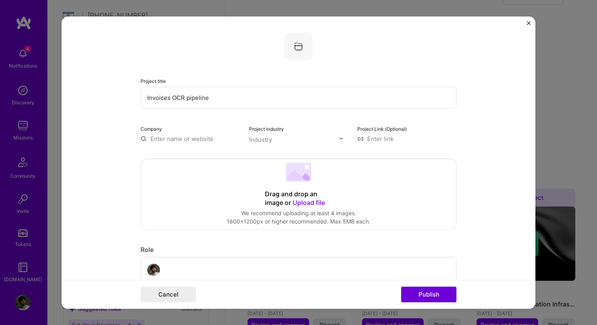
click at [218, 102] on input "Invoices OCR pipeline" at bounding box center [299, 97] width 316 height 22
click at [173, 97] on input "Invoices OCR pipeline" at bounding box center [299, 97] width 316 height 22
click at [240, 101] on input "Invoices AI-Powered OCR pipeline" at bounding box center [299, 97] width 316 height 22
click at [248, 101] on input "Invoices AI-Powered OCR pipeline" at bounding box center [299, 97] width 316 height 22
click at [207, 101] on input "Invoices AI-Powered OCR pipeline" at bounding box center [299, 97] width 316 height 22
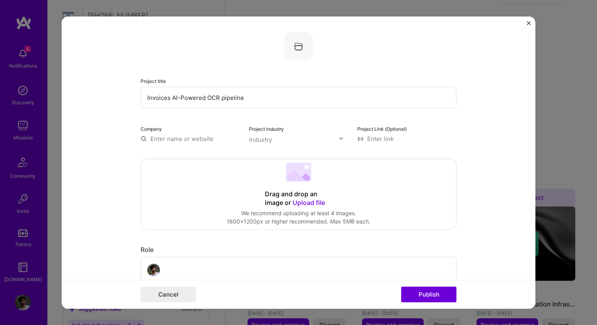
click at [207, 101] on input "Invoices AI-Powered OCR pipeline" at bounding box center [299, 97] width 316 height 22
type input "Invoices AI-Powered OCR pipeline"
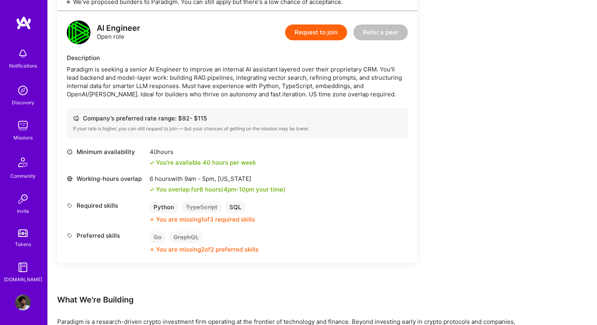
scroll to position [149, 0]
